Goal: Check status

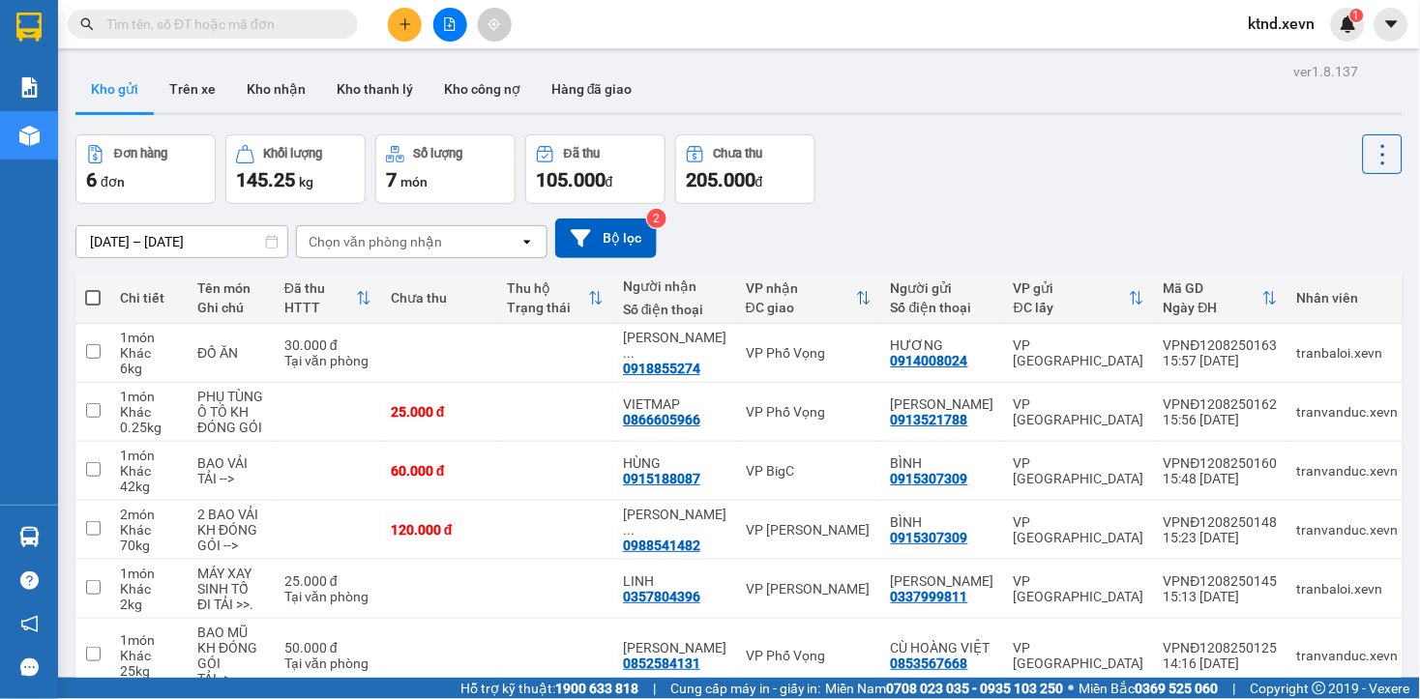
click at [240, 26] on input "text" at bounding box center [220, 24] width 228 height 21
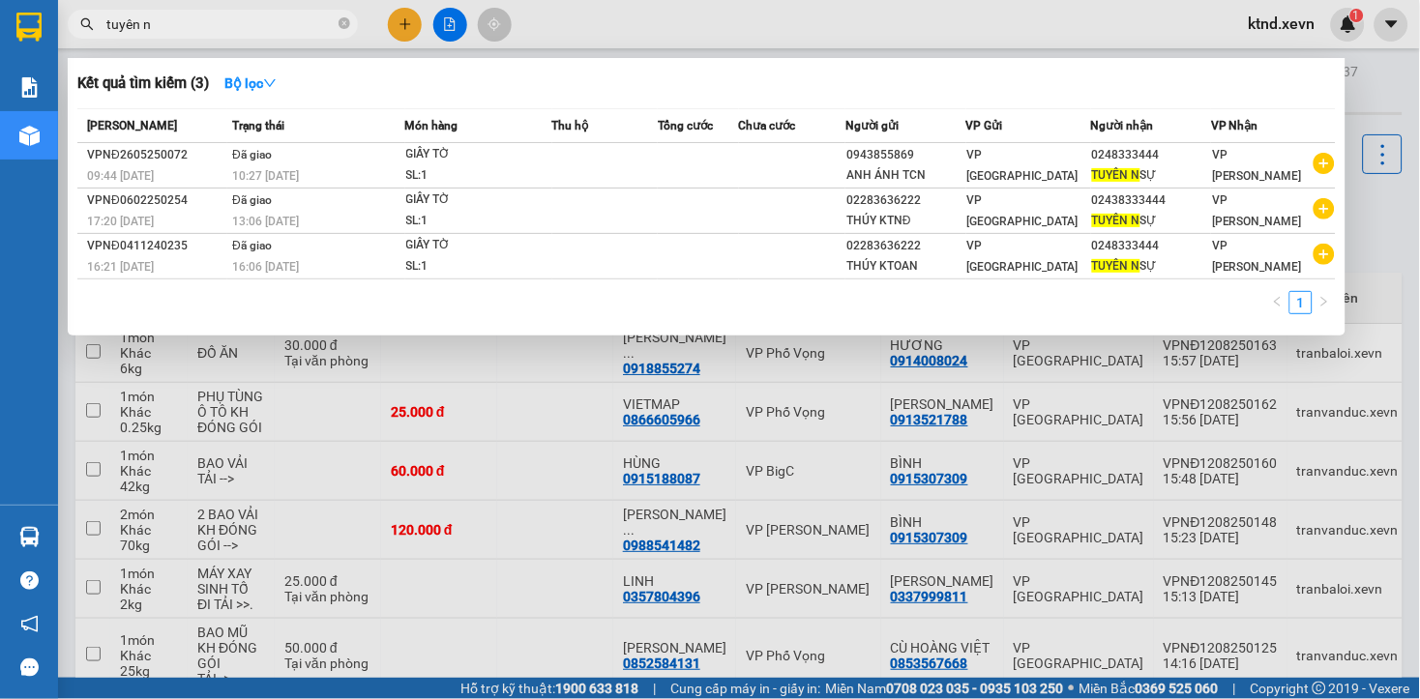
drag, startPoint x: 223, startPoint y: 24, endPoint x: -47, endPoint y: 0, distance: 271.9
click at [0, 0] on html "Kết quả tìm kiếm ( 3 ) Bộ lọc Mã ĐH Trạng thái Món hàng Thu hộ Tổng cước Chưa c…" at bounding box center [710, 349] width 1420 height 699
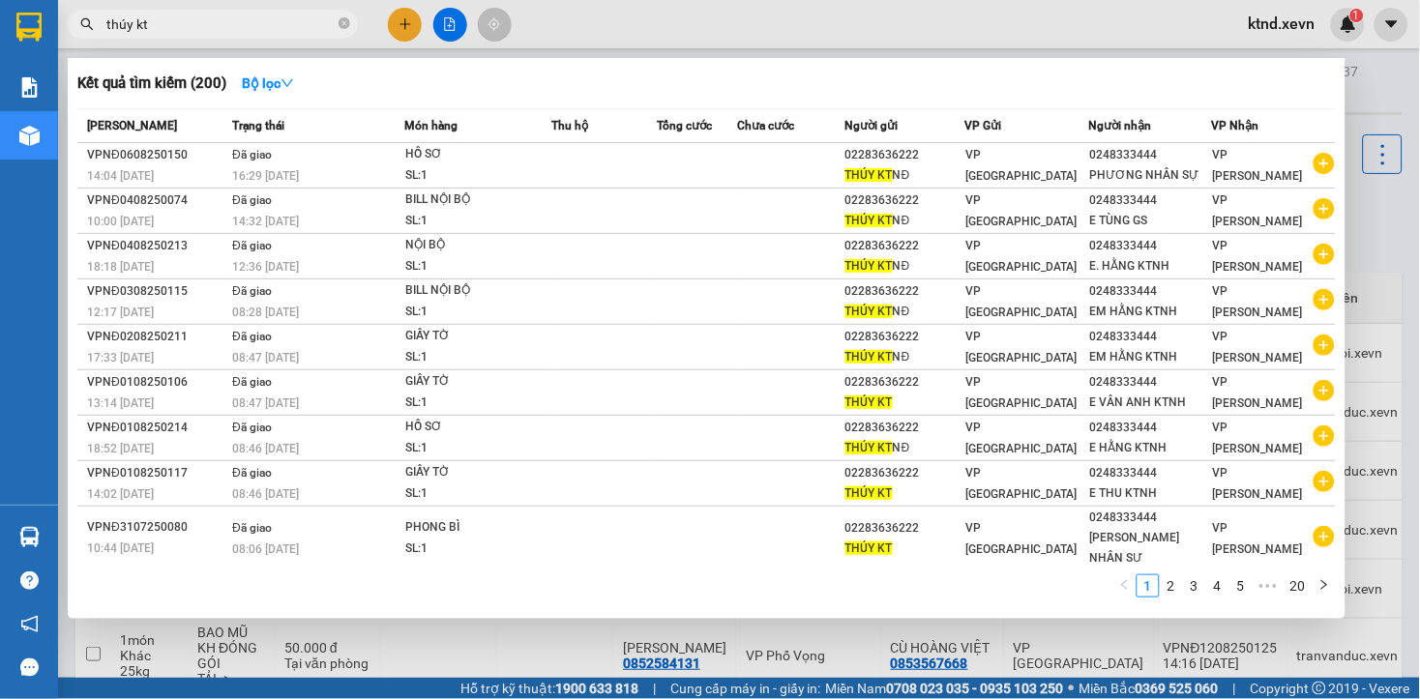
drag, startPoint x: 141, startPoint y: 20, endPoint x: 192, endPoint y: 23, distance: 50.4
click at [192, 23] on input "thúy kt" at bounding box center [220, 24] width 228 height 21
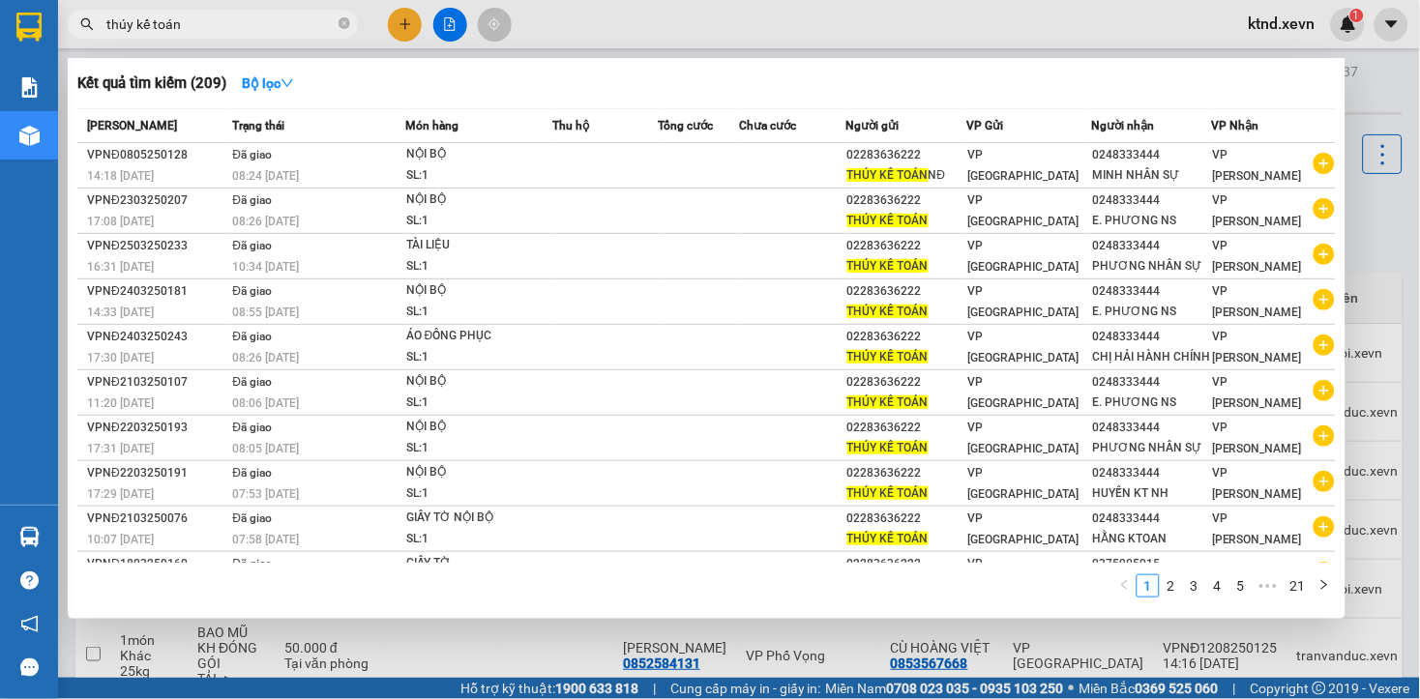
drag, startPoint x: 199, startPoint y: 23, endPoint x: -47, endPoint y: 23, distance: 246.7
click at [0, 23] on html "Kết quả tìm kiếm ( 209 ) Bộ lọc Mã ĐH Trạng thái Món hàng Thu hộ Tổng cước Chưa…" at bounding box center [710, 349] width 1420 height 699
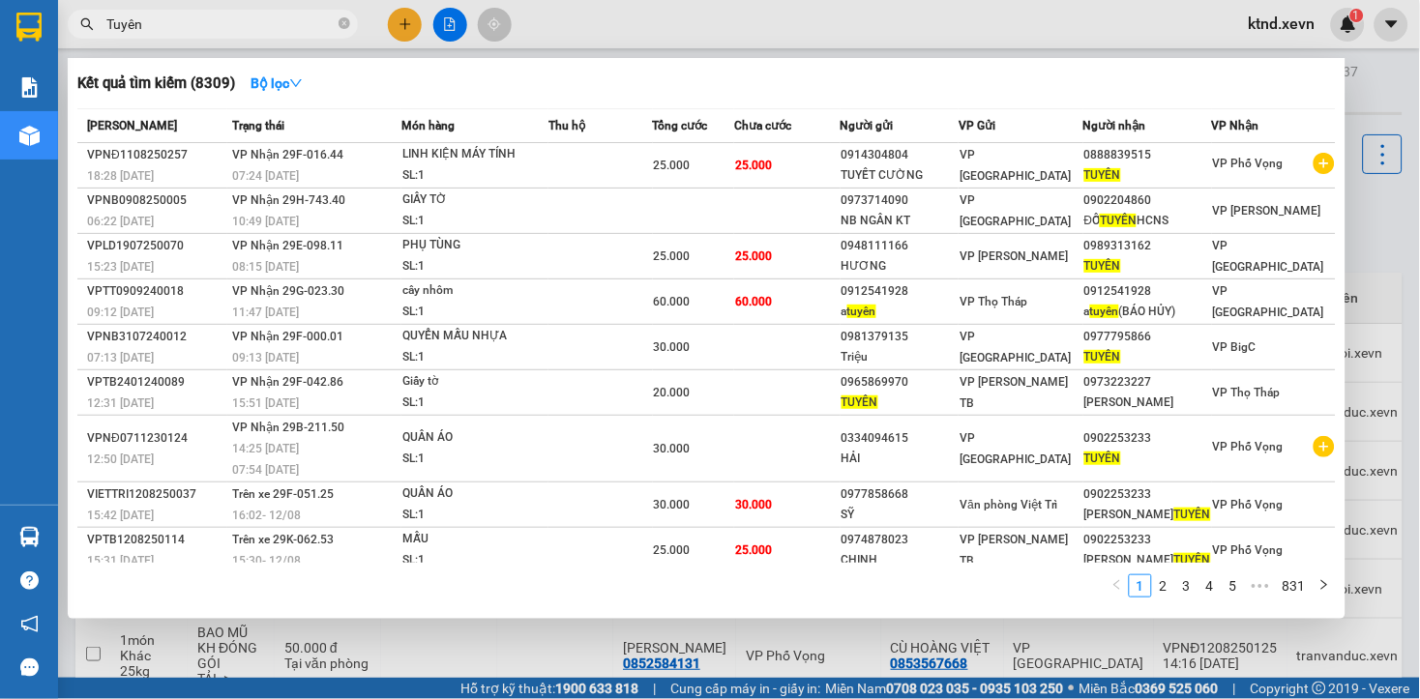
click at [0, 69] on html "Kết quả tìm kiếm ( 8309 ) Bộ lọc Mã ĐH Trạng thái Món hàng Thu hộ Tổng cước Chư…" at bounding box center [710, 349] width 1420 height 699
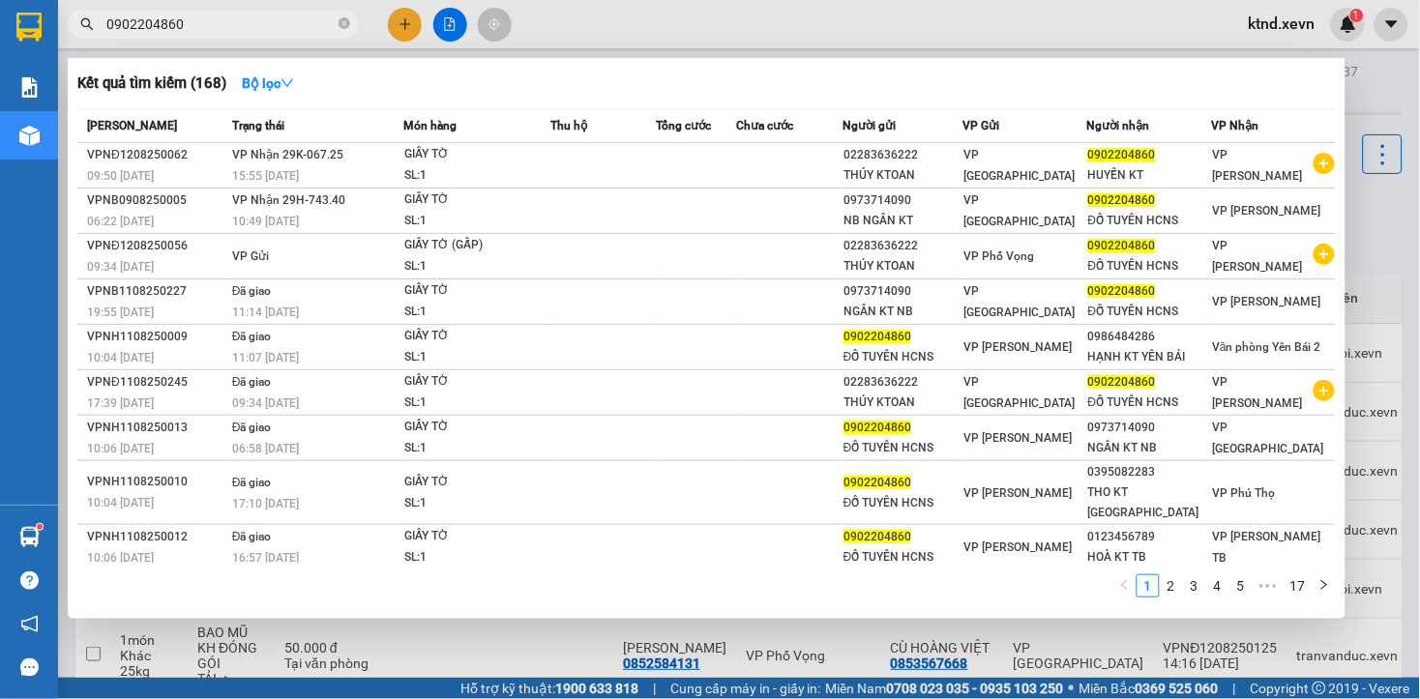
click at [292, 25] on input "0902204860" at bounding box center [220, 24] width 228 height 21
click at [223, 19] on input "0902204860" at bounding box center [220, 24] width 228 height 21
type input "0902204860"
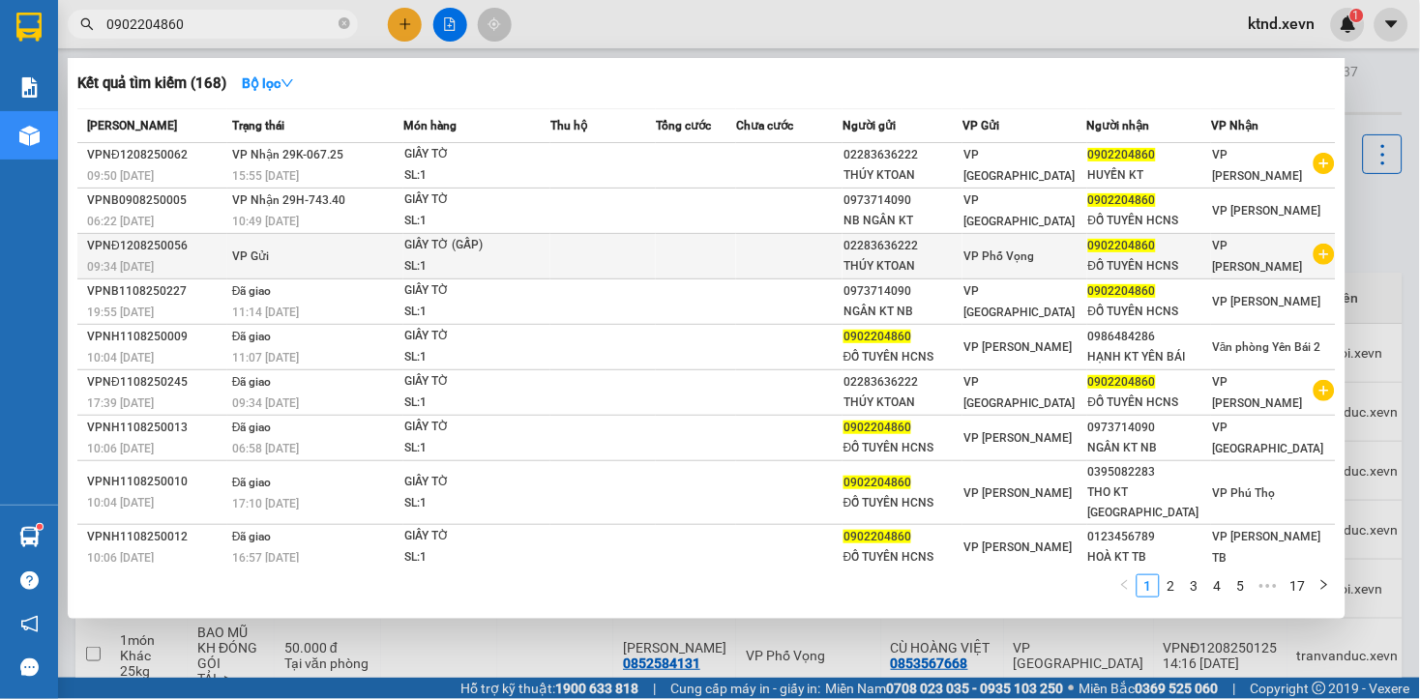
click at [399, 253] on td "VP Gửi" at bounding box center [315, 256] width 176 height 45
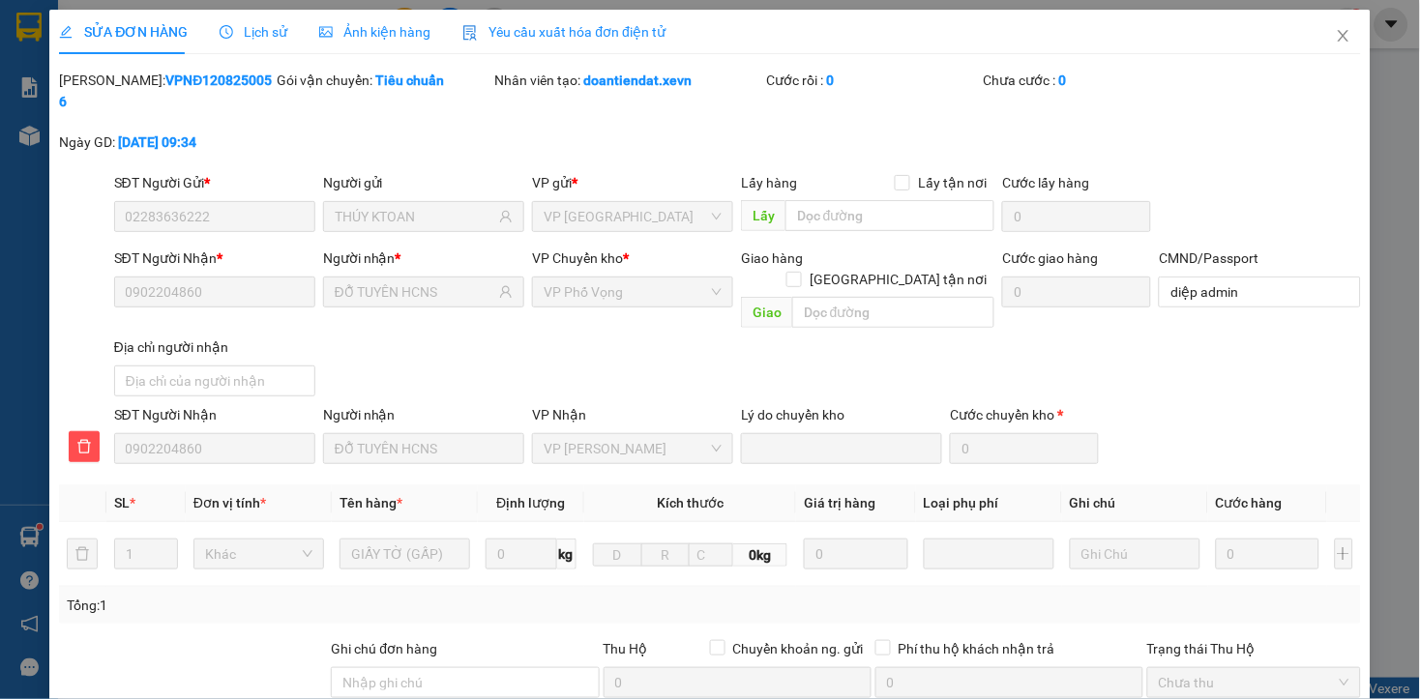
type input "02283636222"
type input "THÚY KTOAN"
type input "0902204860"
type input "ĐỖ TUYÊN HCNS"
type input "diệp admin"
